Goal: Navigation & Orientation: Find specific page/section

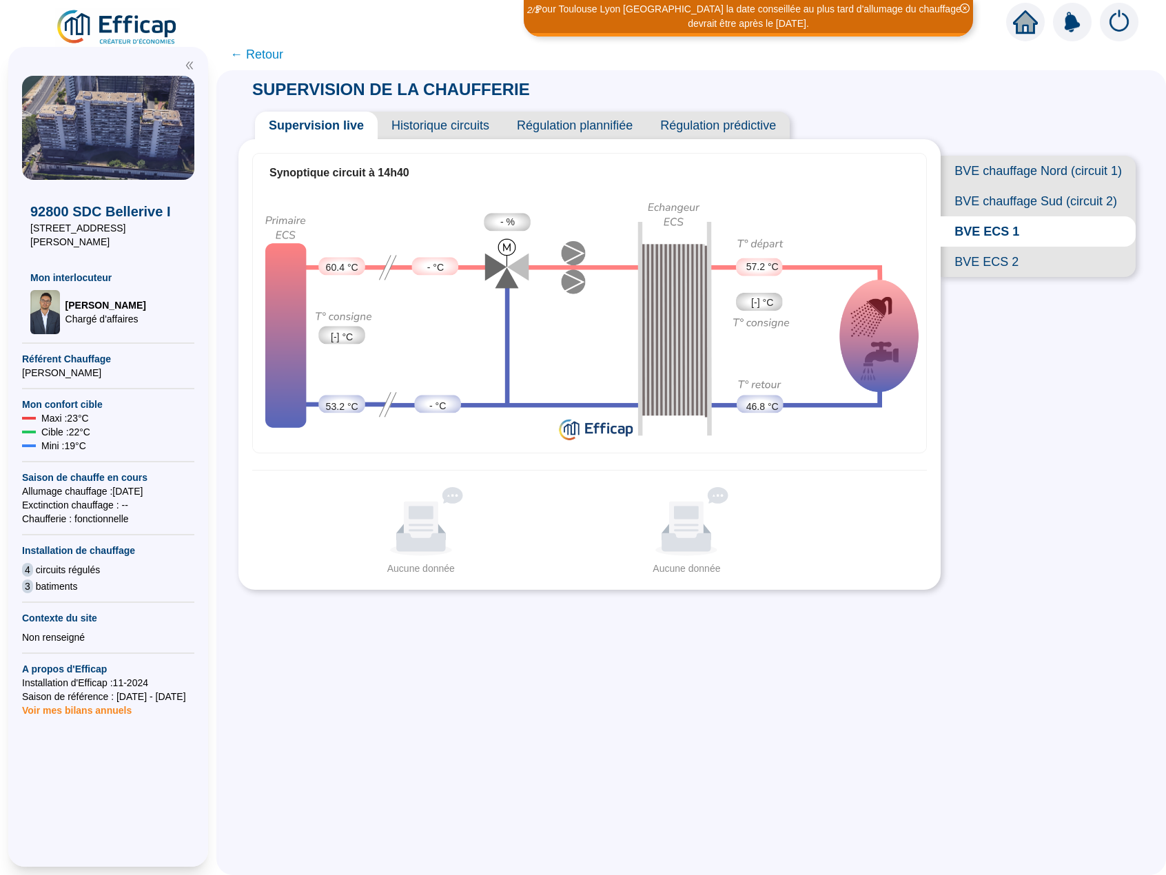
click at [993, 175] on span "BVE chauffage Nord (circuit 1)" at bounding box center [1038, 171] width 195 height 30
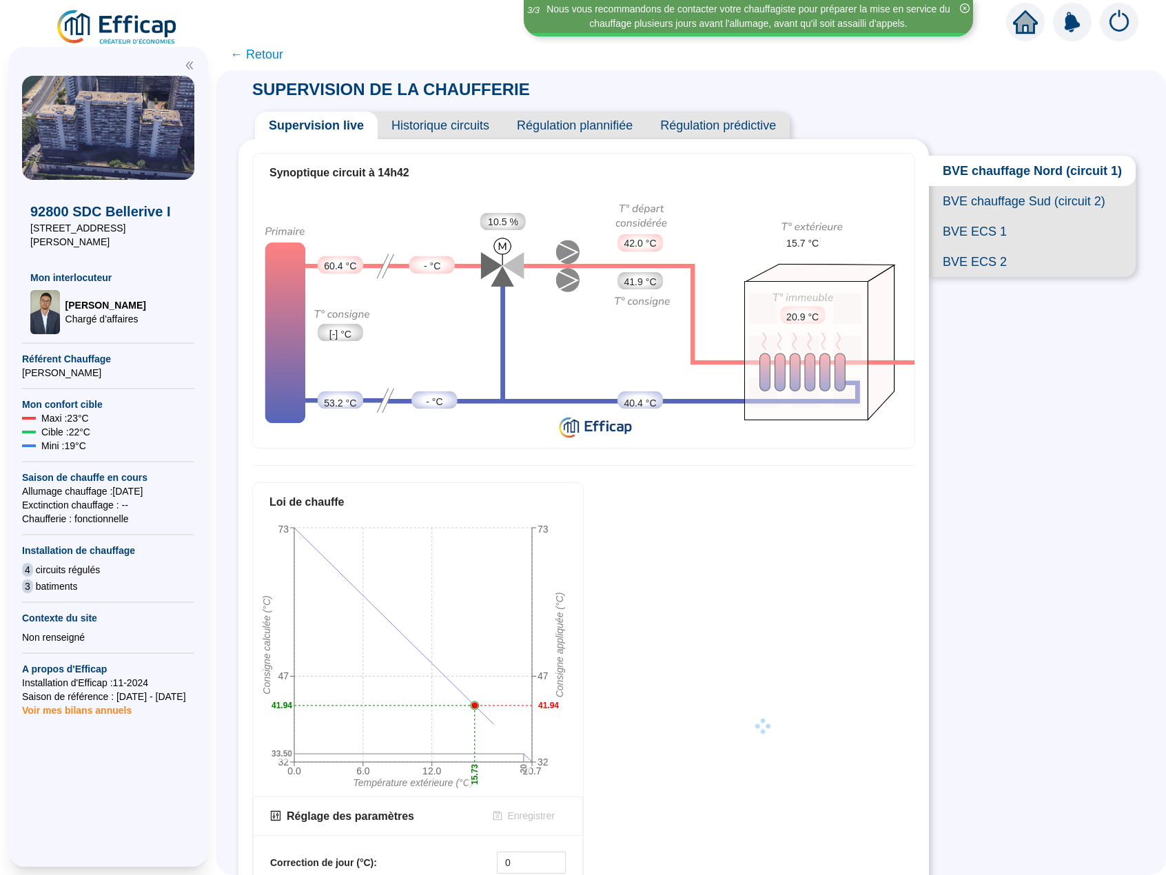
click at [993, 216] on span "BVE chauffage Sud (circuit 2)" at bounding box center [1032, 201] width 207 height 30
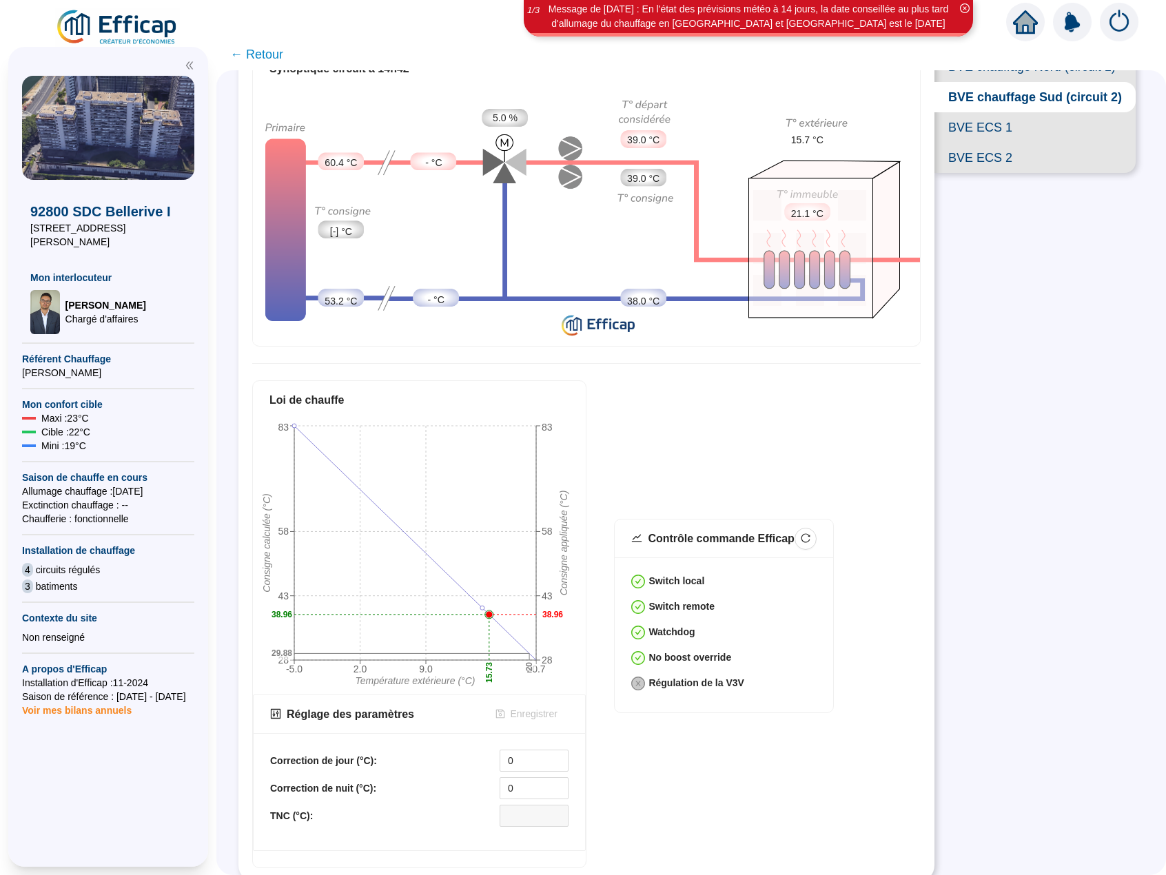
scroll to position [35, 0]
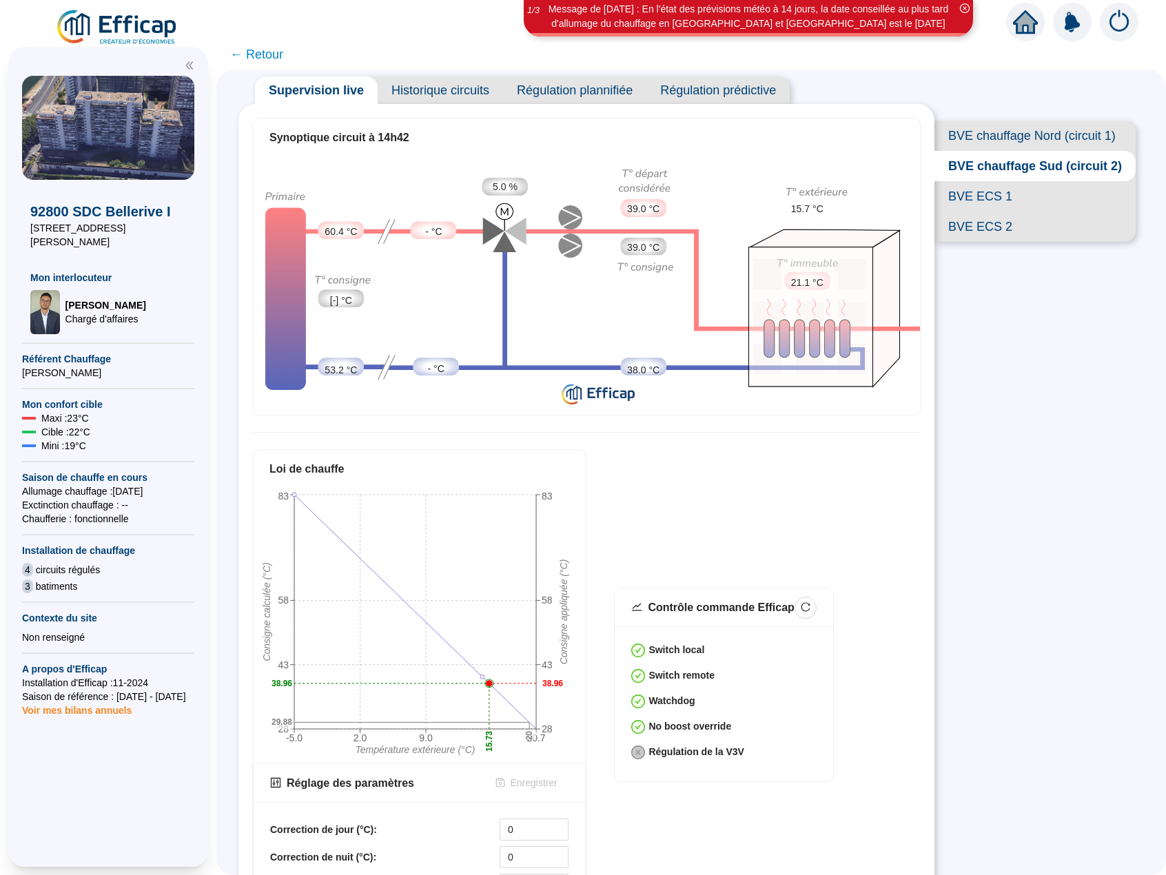
click at [1021, 132] on span "BVE chauffage Nord (circuit 1)" at bounding box center [1035, 136] width 201 height 30
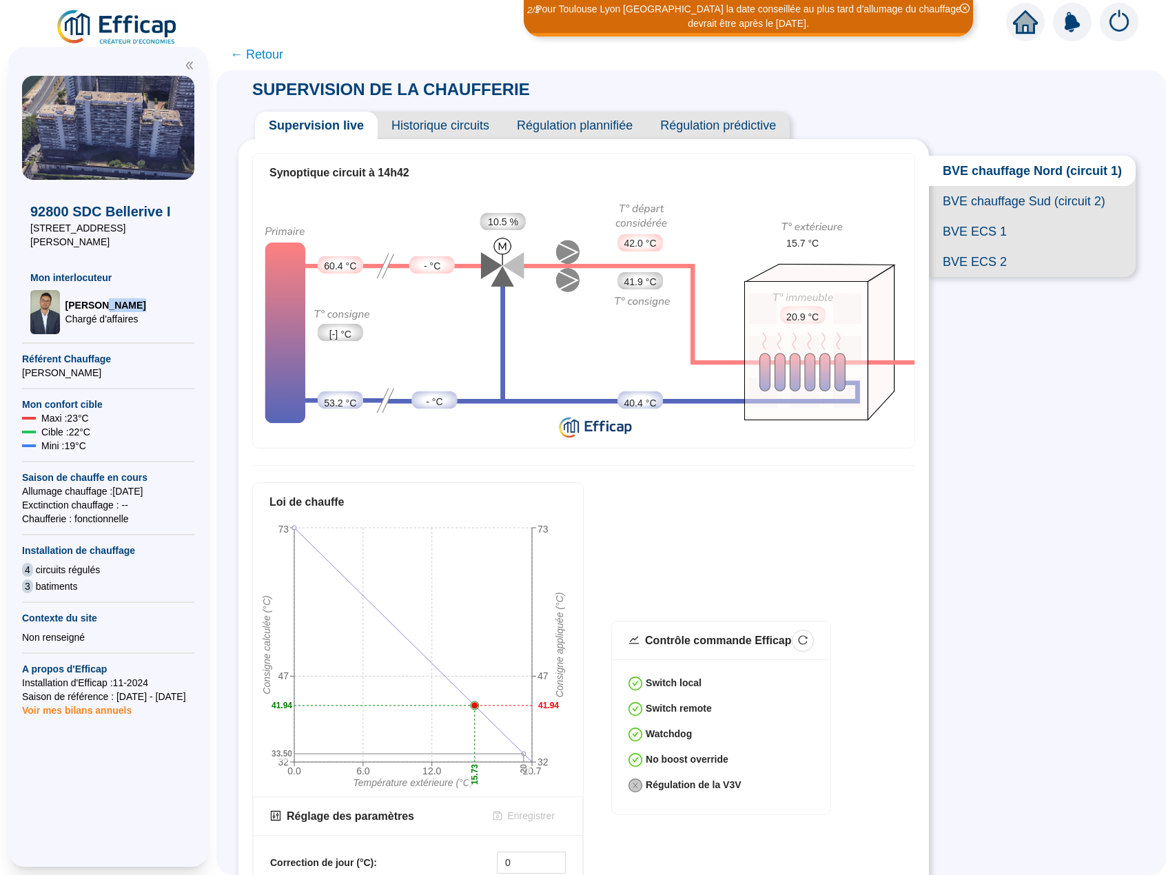
drag, startPoint x: 101, startPoint y: 291, endPoint x: 144, endPoint y: 291, distance: 43.4
click at [144, 291] on div "[PERSON_NAME] d'affaires" at bounding box center [108, 312] width 156 height 44
click at [145, 296] on div "[PERSON_NAME] d'affaires" at bounding box center [108, 312] width 156 height 44
click at [103, 298] on span "[PERSON_NAME]" at bounding box center [105, 305] width 81 height 14
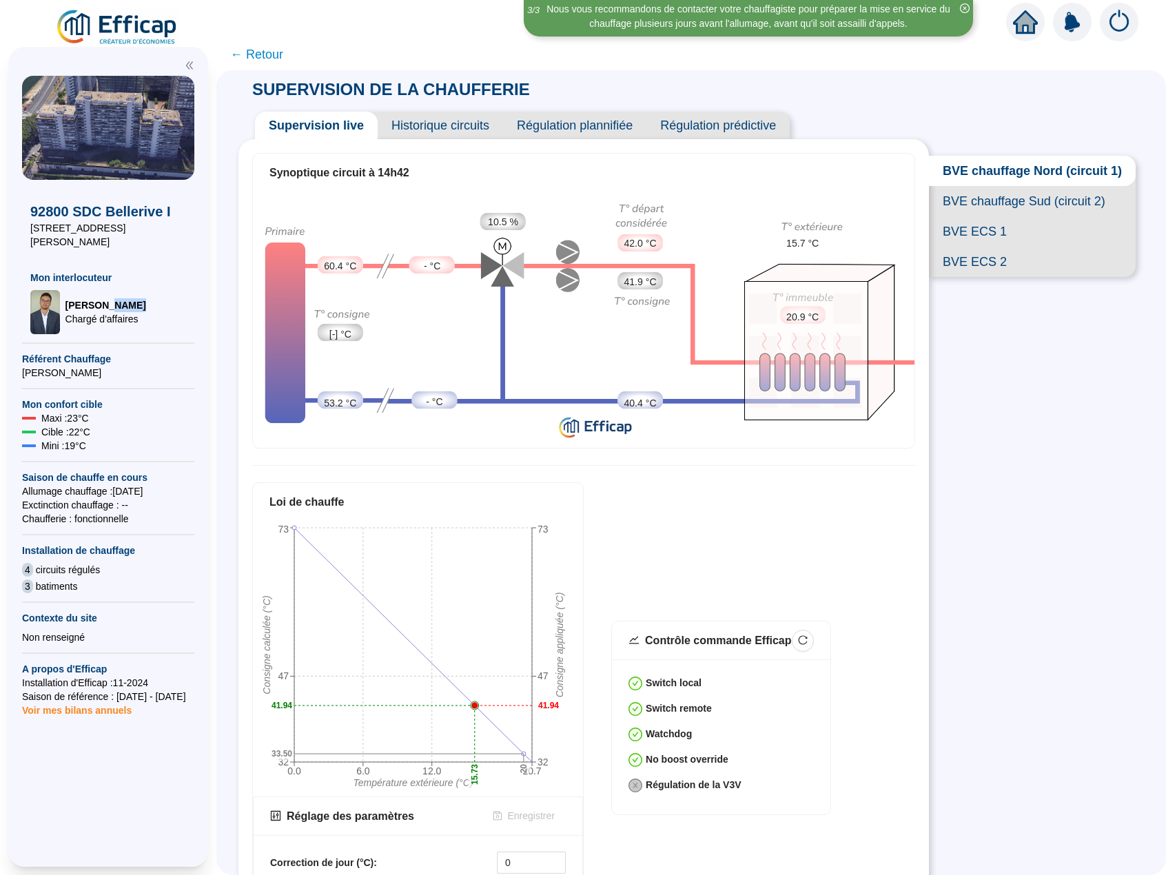
drag, startPoint x: 102, startPoint y: 287, endPoint x: 147, endPoint y: 292, distance: 45.1
click at [147, 292] on div "[PERSON_NAME] d'affaires" at bounding box center [108, 312] width 156 height 44
click at [147, 299] on div "[PERSON_NAME] d'affaires" at bounding box center [108, 312] width 156 height 44
